Goal: Check status: Check status

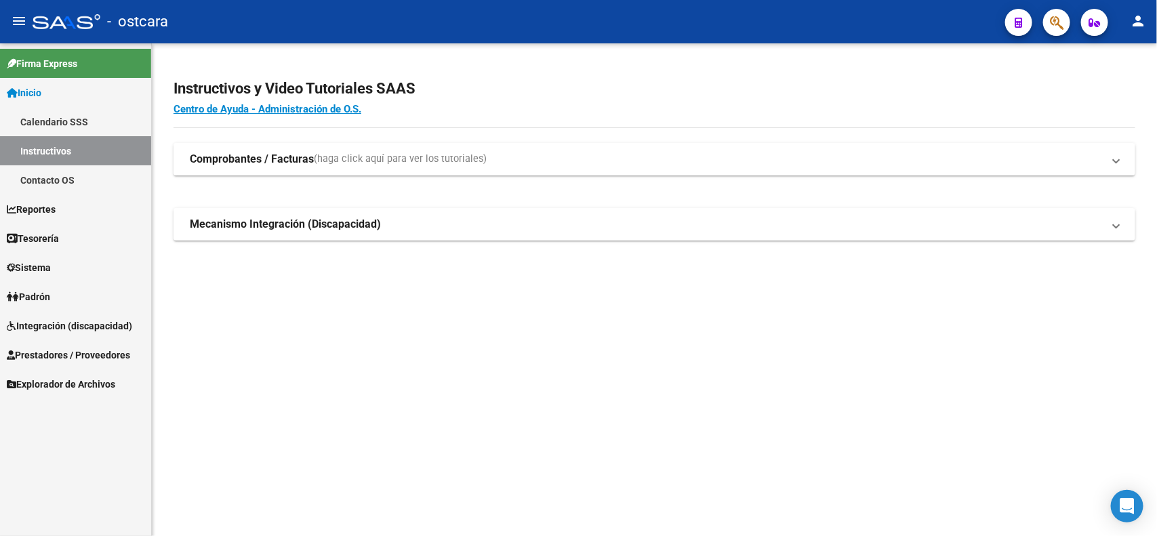
click at [86, 327] on span "Integración (discapacidad)" at bounding box center [69, 325] width 125 height 15
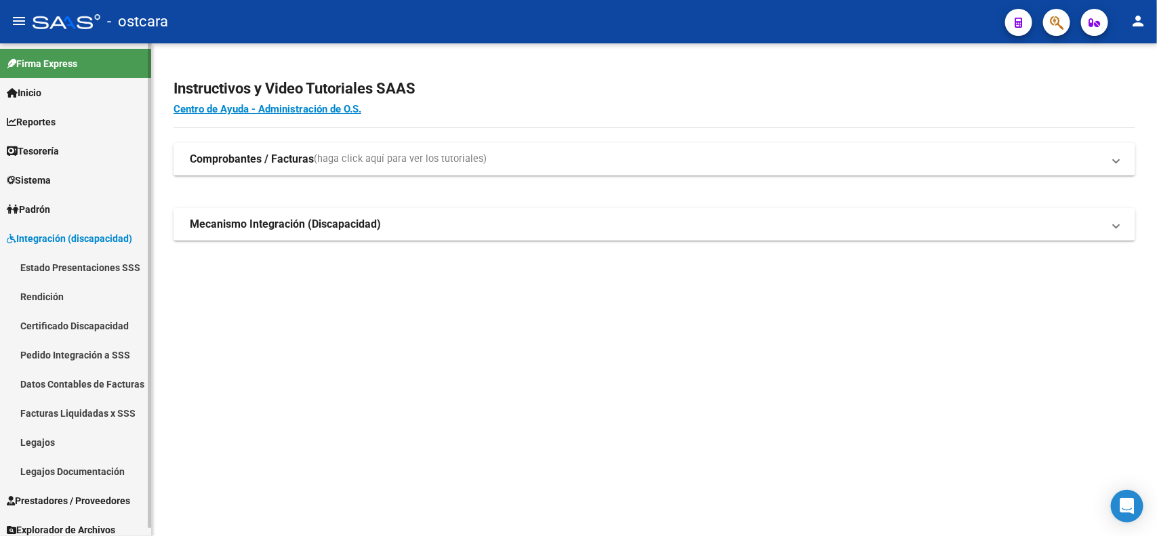
click at [52, 444] on link "Legajos" at bounding box center [75, 442] width 151 height 29
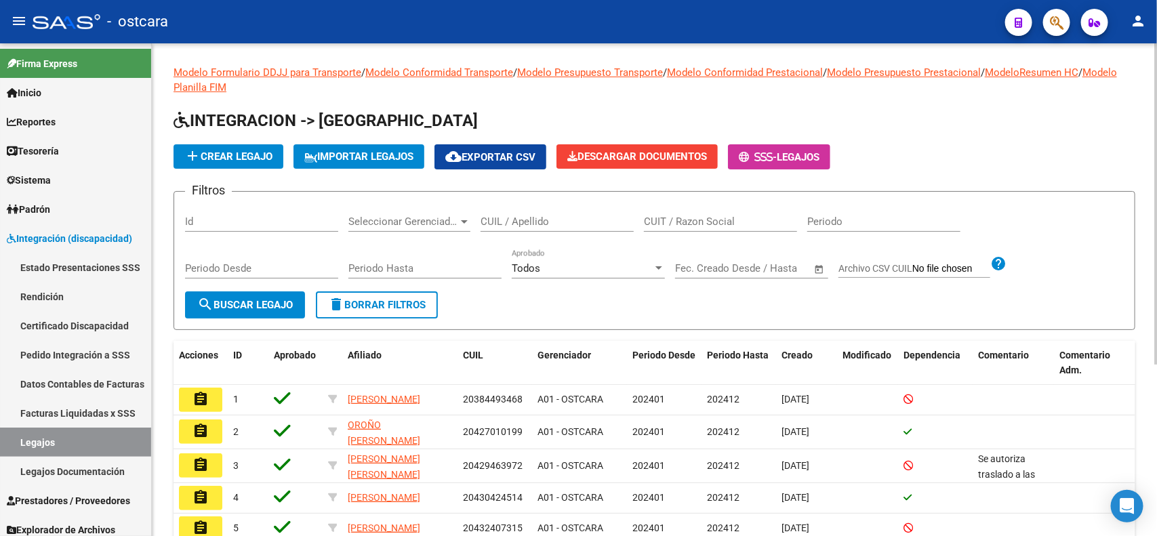
click at [560, 215] on input "CUIL / Apellido" at bounding box center [556, 221] width 153 height 12
paste input "23385713134"
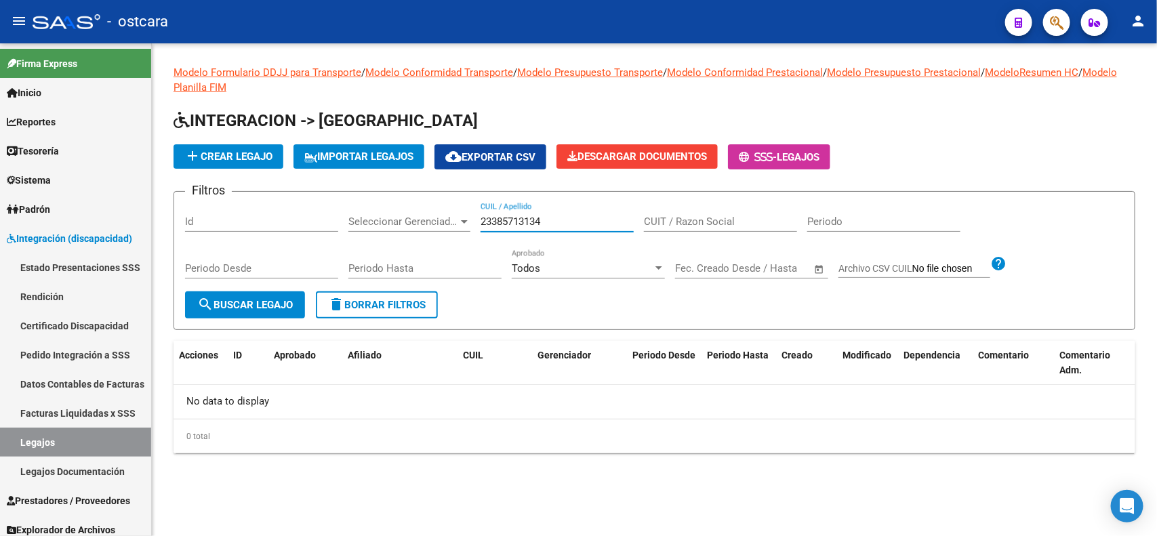
type input "23385713134"
drag, startPoint x: 583, startPoint y: 213, endPoint x: 422, endPoint y: 213, distance: 160.6
click at [422, 213] on div "Filtros Id Seleccionar Gerenciador Seleccionar Gerenciador 23385713134 CUIL / A…" at bounding box center [654, 247] width 939 height 89
drag, startPoint x: 554, startPoint y: 220, endPoint x: 425, endPoint y: 211, distance: 129.1
click at [425, 211] on div "Filtros Id Seleccionar Gerenciador Seleccionar Gerenciador 23385713134 CUIL / A…" at bounding box center [654, 247] width 939 height 89
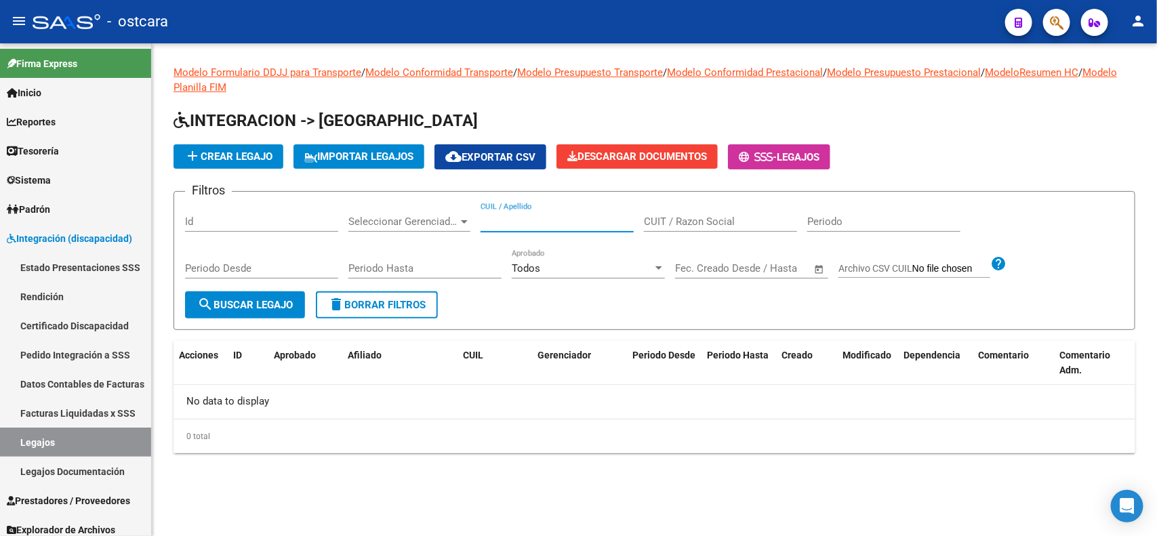
click at [703, 218] on input "CUIT / Razon Social" at bounding box center [720, 221] width 153 height 12
paste input "23385713134"
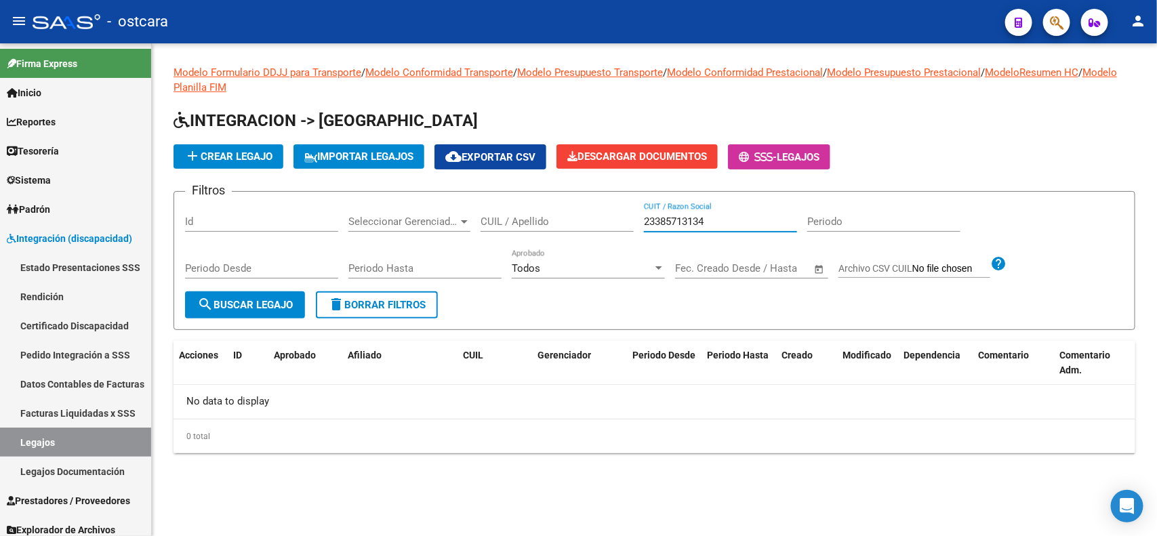
type input "23385713134"
click at [258, 302] on span "search Buscar Legajo" at bounding box center [245, 305] width 96 height 12
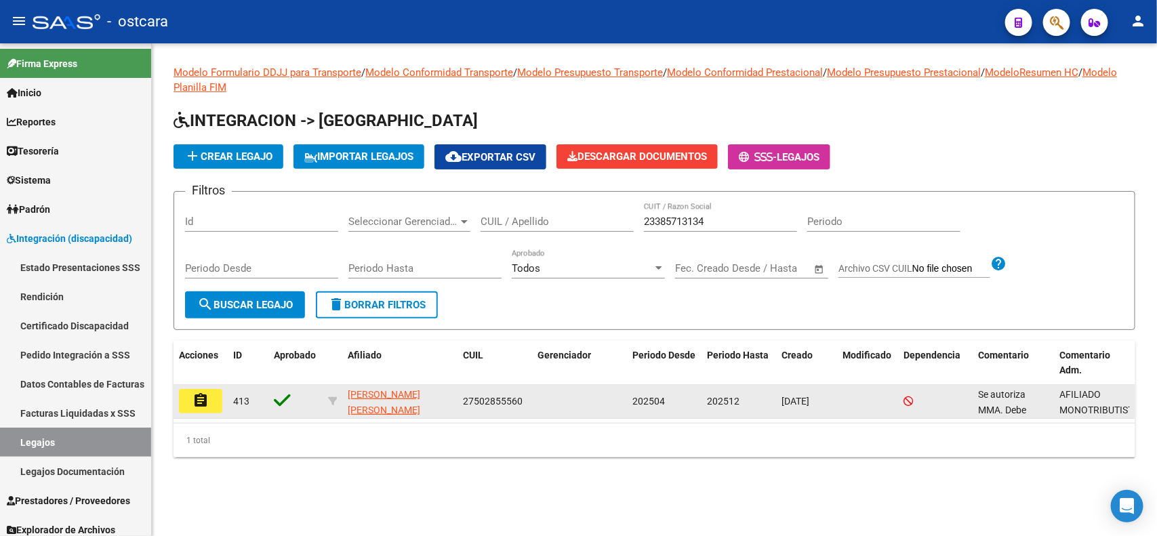
click at [199, 397] on mat-icon "assignment" at bounding box center [200, 400] width 16 height 16
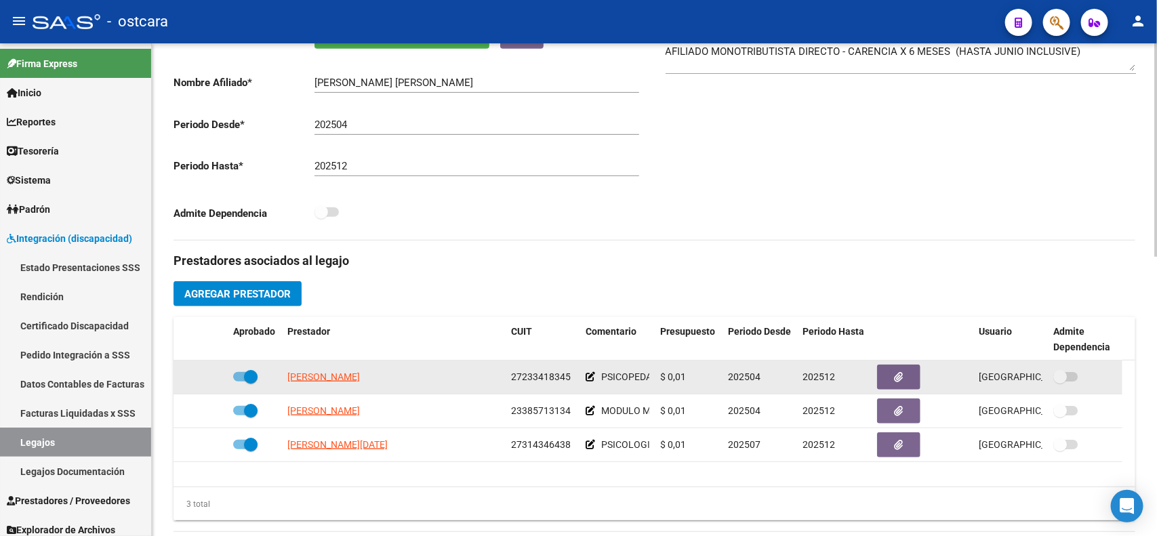
scroll to position [339, 0]
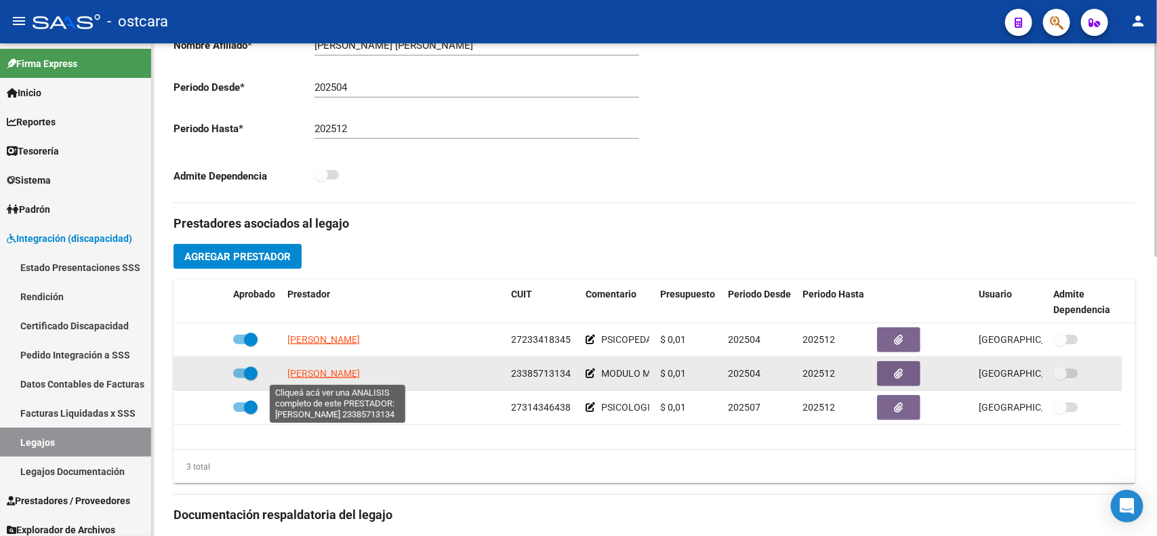
click at [346, 378] on span "[PERSON_NAME]" at bounding box center [323, 373] width 73 height 11
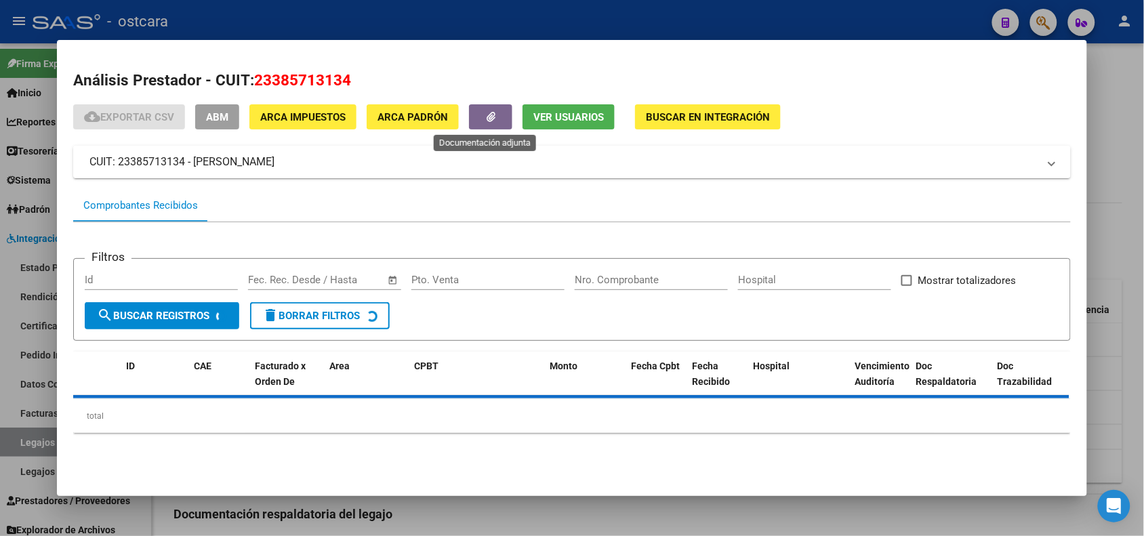
click at [476, 123] on button "button" at bounding box center [490, 116] width 43 height 25
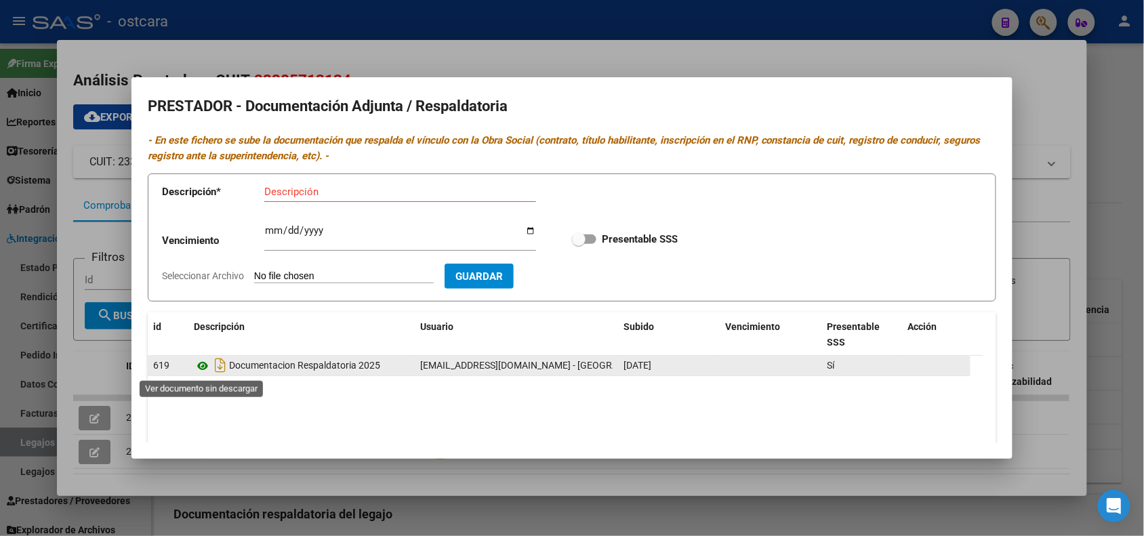
click at [195, 370] on icon at bounding box center [203, 366] width 18 height 16
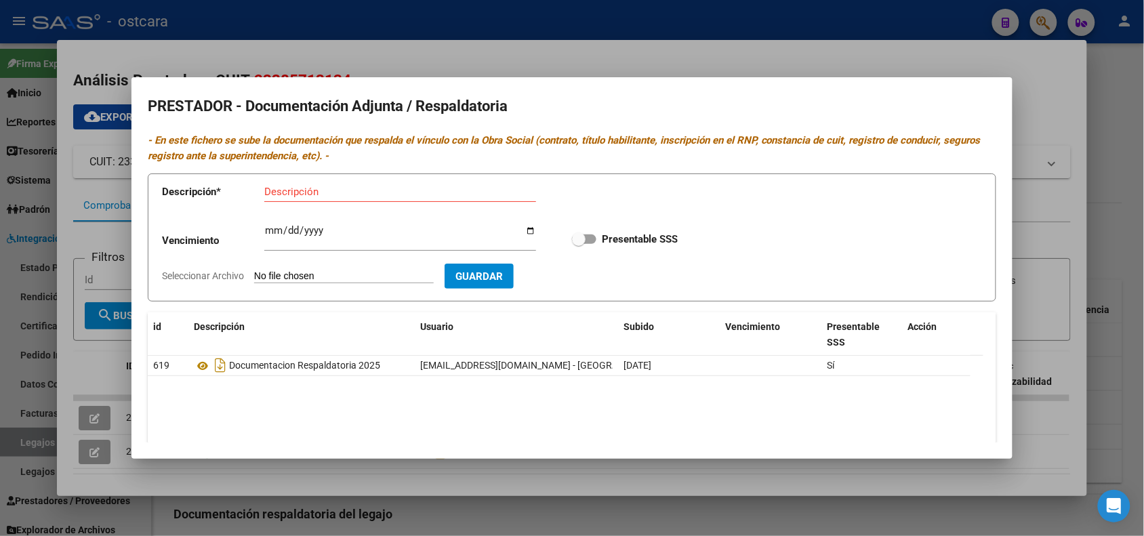
click at [1061, 108] on div at bounding box center [572, 268] width 1144 height 536
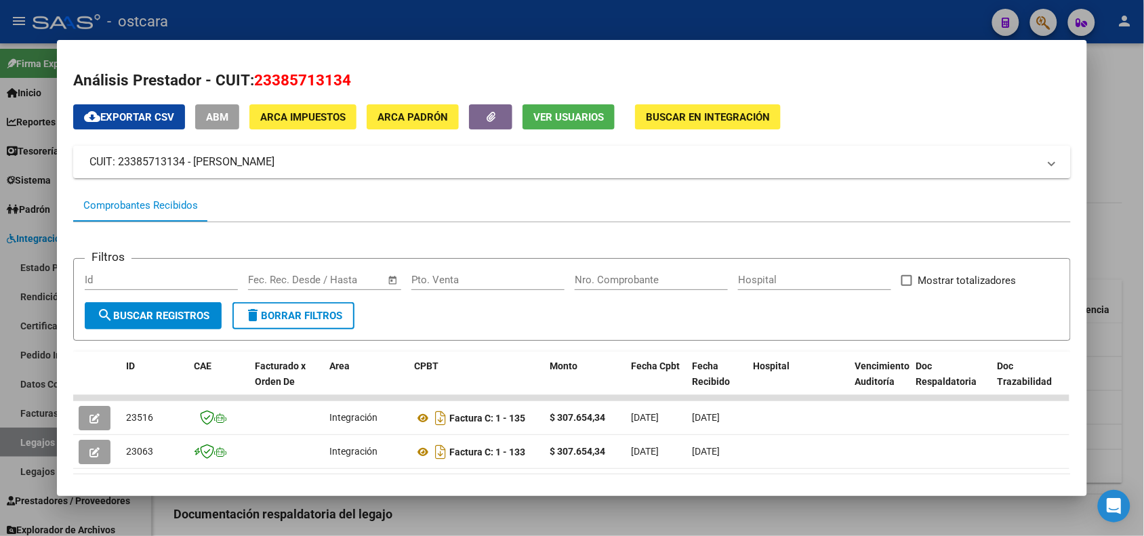
click at [1120, 102] on div at bounding box center [572, 268] width 1144 height 536
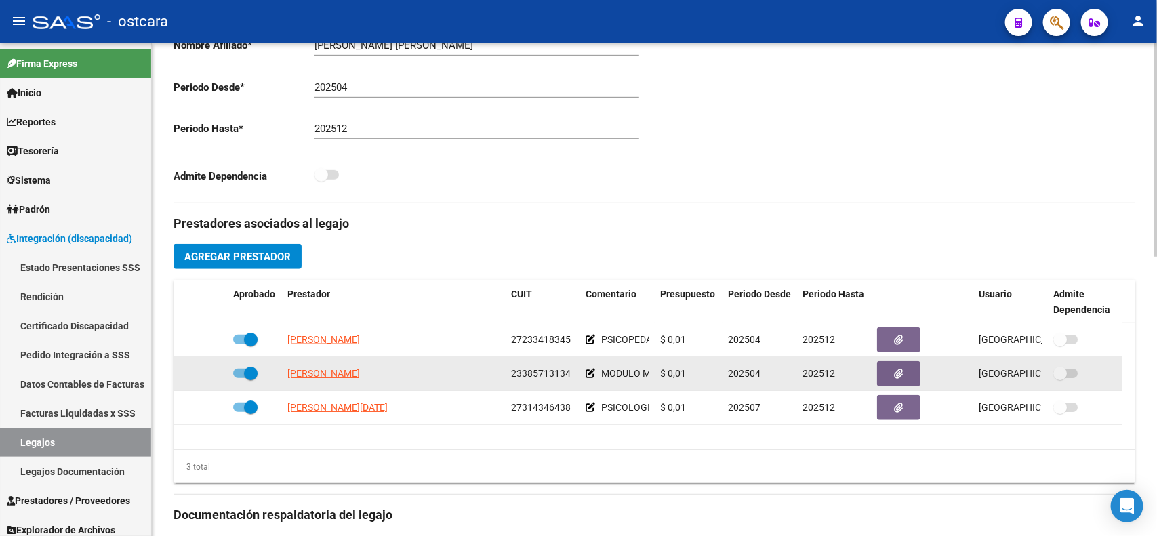
scroll to position [4, 0]
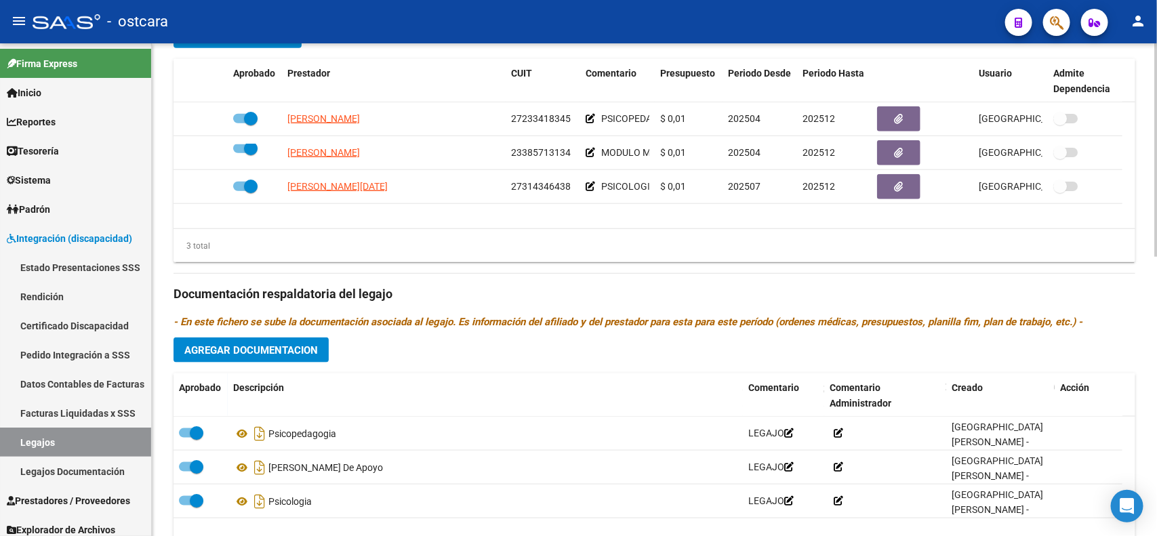
click at [1156, 370] on div at bounding box center [1155, 392] width 3 height 213
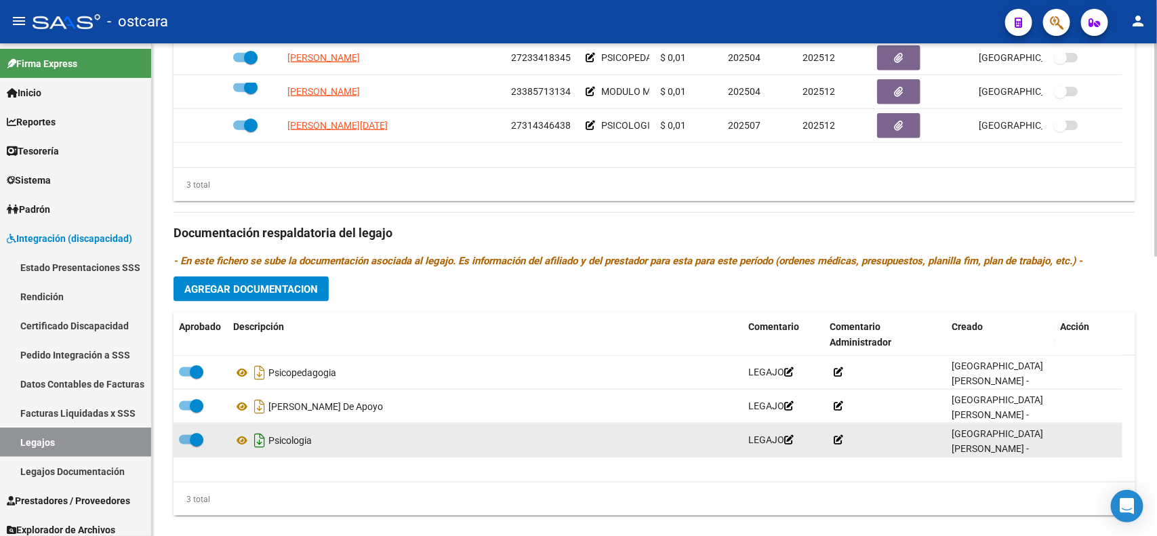
scroll to position [642, 0]
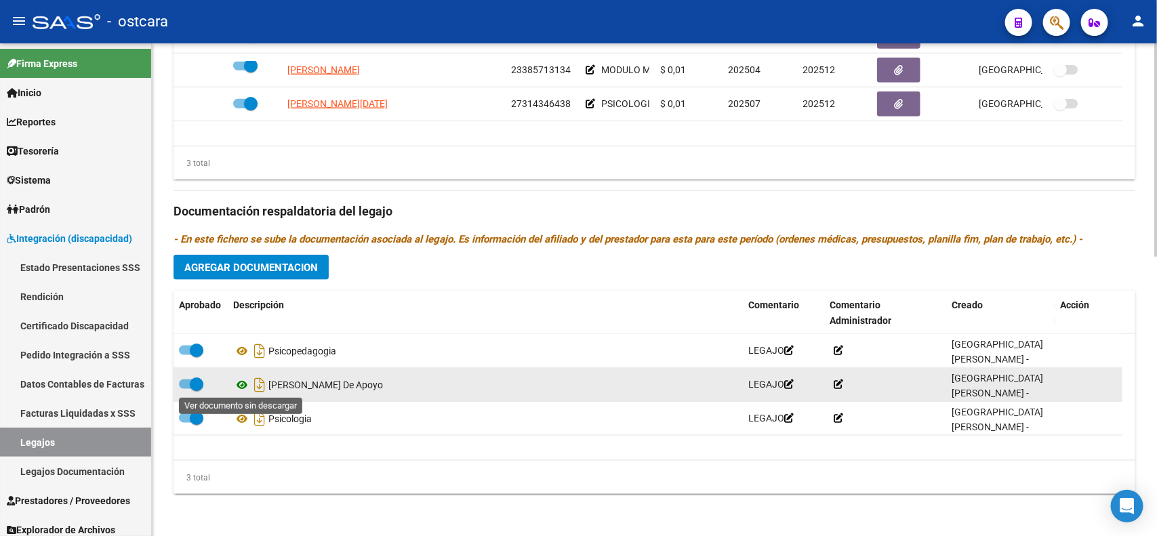
click at [239, 386] on icon at bounding box center [242, 385] width 18 height 16
